Goal: Task Accomplishment & Management: Manage account settings

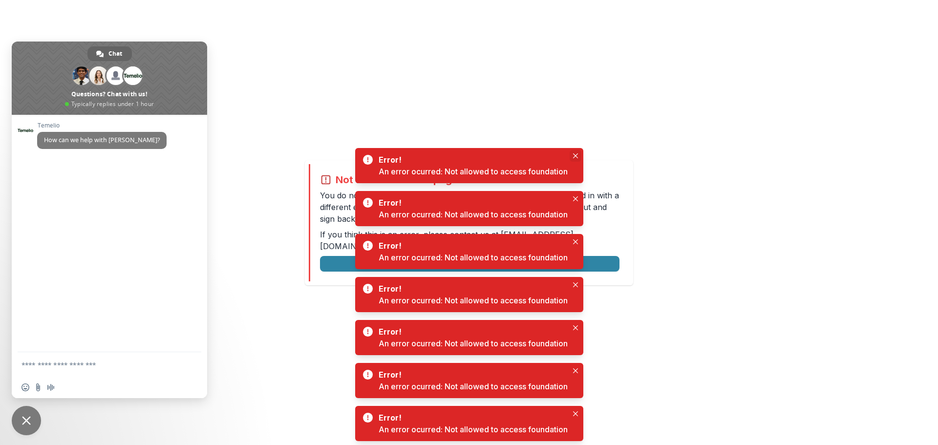
click at [579, 152] on button "Close" at bounding box center [576, 156] width 12 height 12
click at [25, 417] on span "Close chat" at bounding box center [26, 420] width 9 height 9
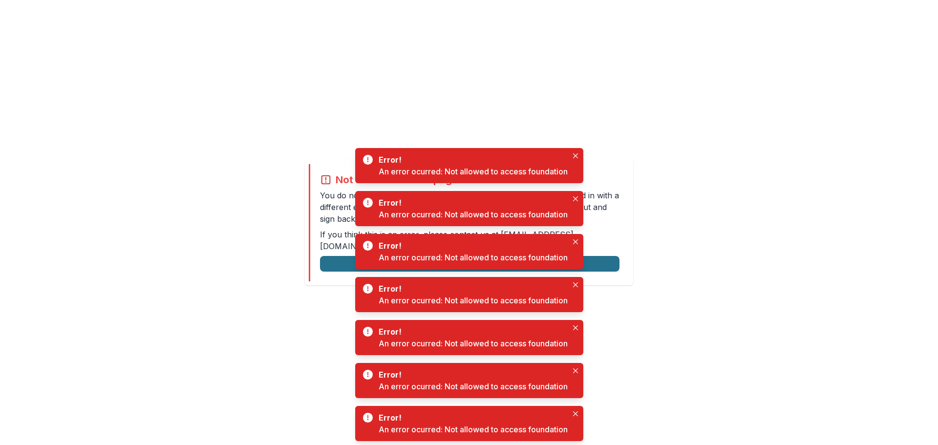
click at [331, 259] on button "Logout" at bounding box center [470, 264] width 300 height 16
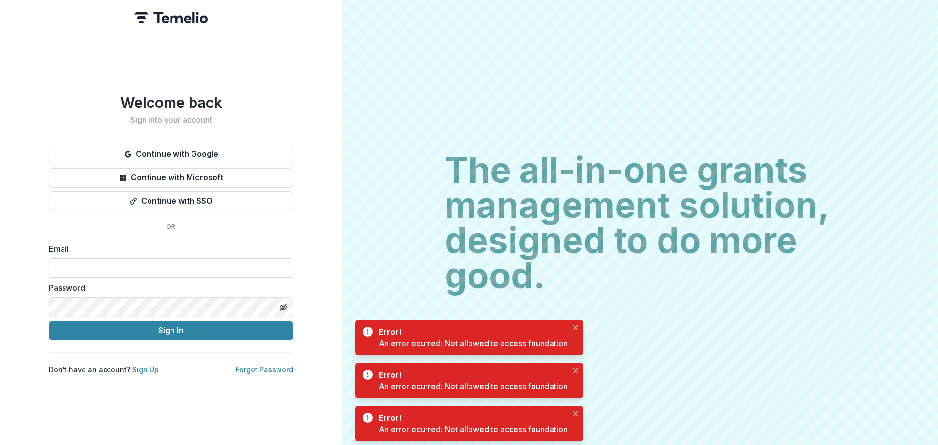
click at [115, 270] on input at bounding box center [171, 268] width 244 height 20
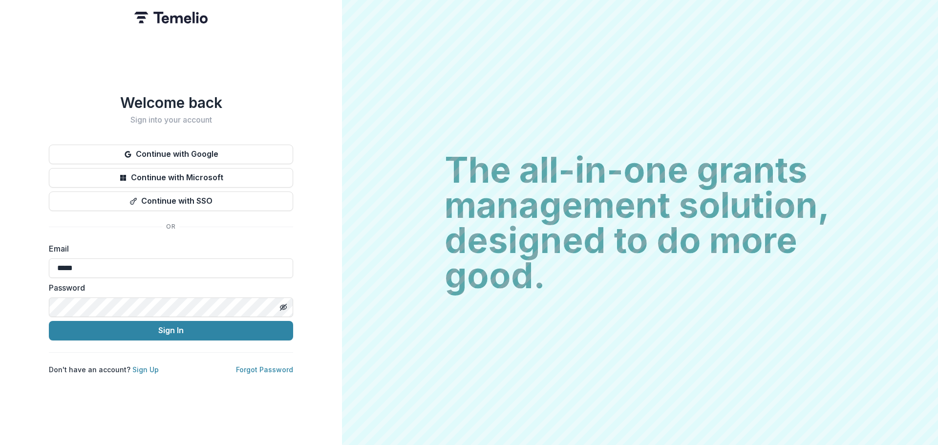
type input "**********"
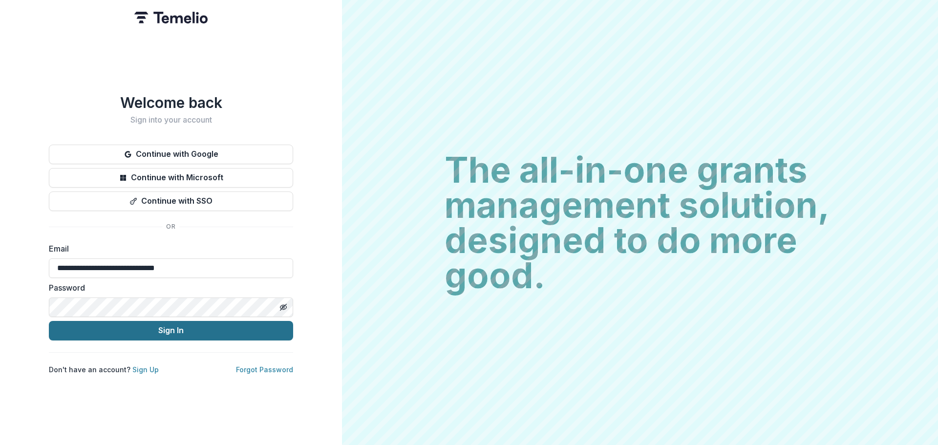
click at [143, 329] on button "Sign In" at bounding box center [171, 331] width 244 height 20
